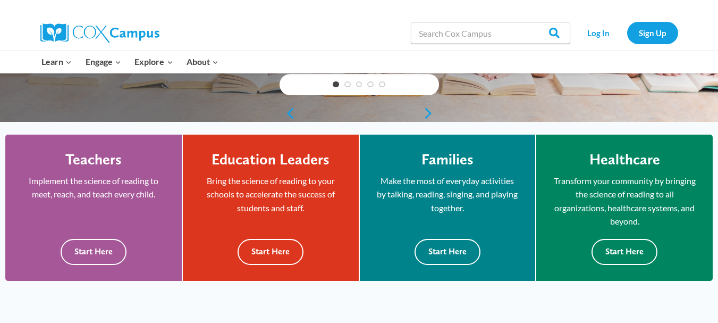
scroll to position [247, 0]
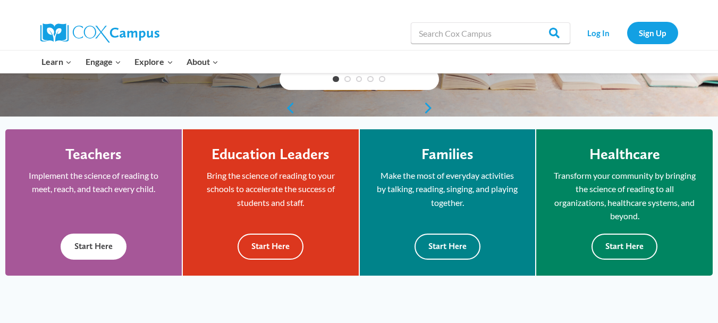
click at [94, 246] on button "Start Here" at bounding box center [94, 246] width 66 height 26
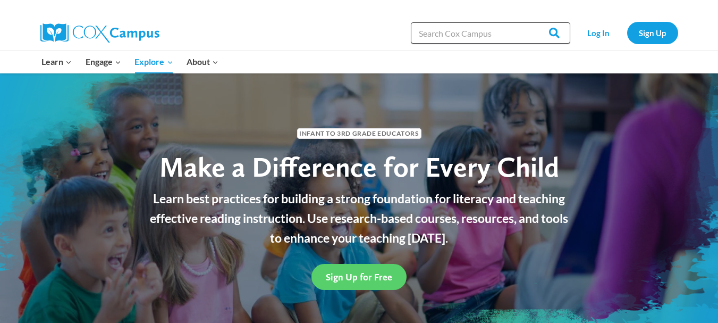
click at [466, 31] on input "Search in [URL][DOMAIN_NAME]" at bounding box center [490, 32] width 159 height 21
click at [439, 87] on div "Infant to 3rd Grade Educators Make a Difference for Every Child Learn best prac…" at bounding box center [359, 206] width 718 height 266
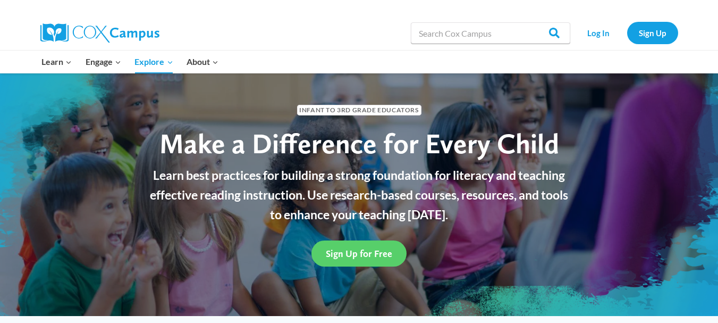
scroll to position [36, 0]
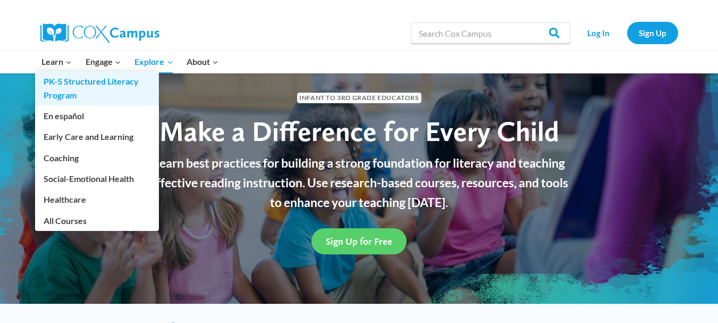
click at [58, 91] on link "PK-5 Structured Literacy Program" at bounding box center [97, 88] width 124 height 34
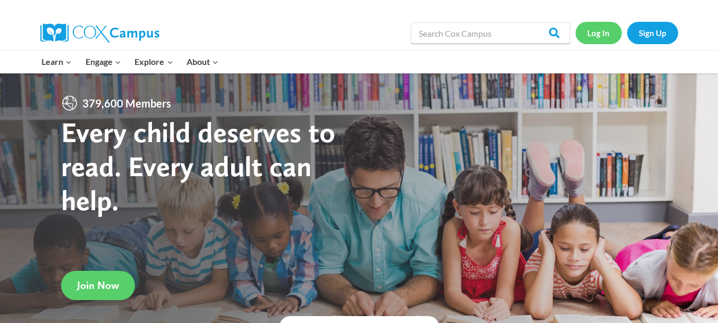
click at [603, 32] on link "Log In" at bounding box center [599, 33] width 46 height 22
